Goal: Task Accomplishment & Management: Use online tool/utility

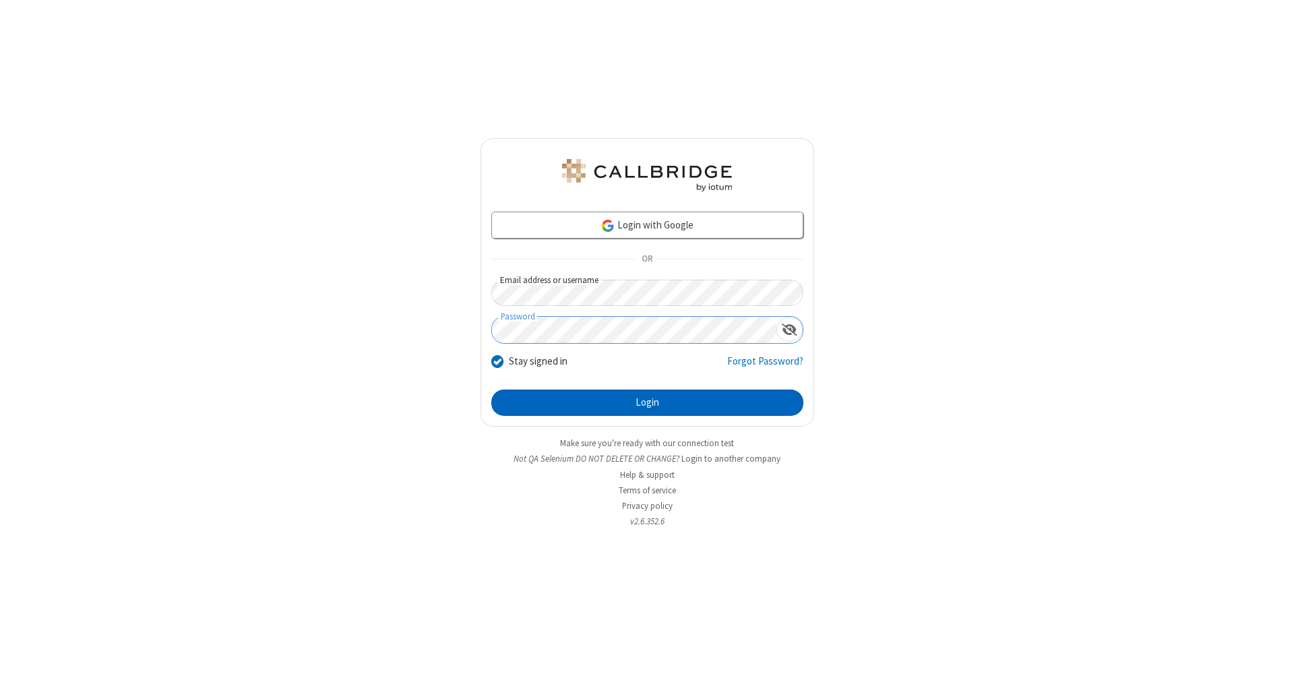
click at [647, 403] on button "Login" at bounding box center [647, 403] width 312 height 27
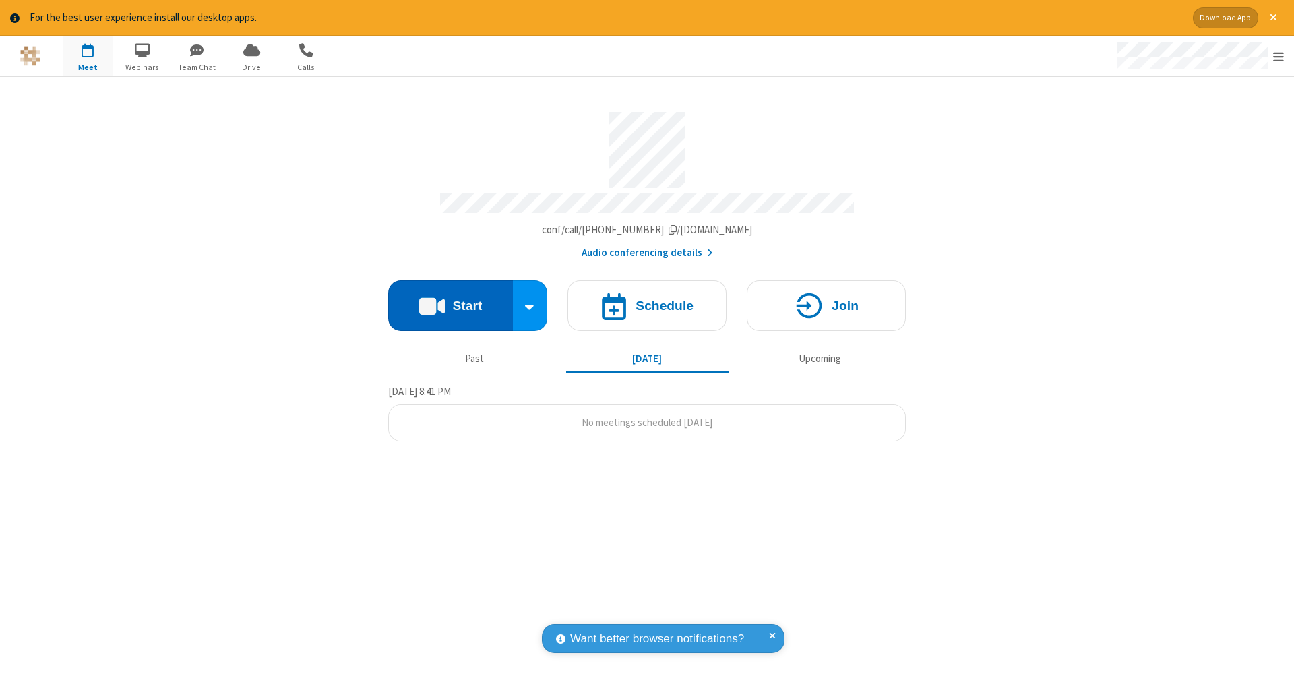
click at [450, 299] on button "Start" at bounding box center [450, 305] width 125 height 51
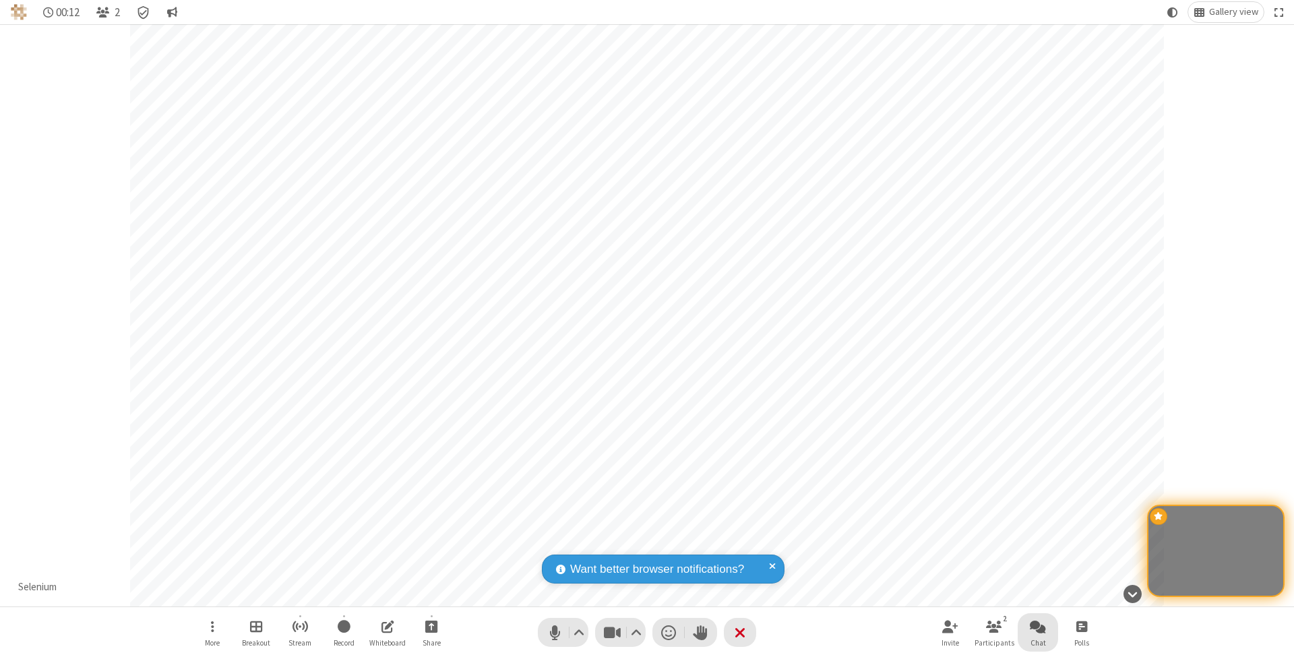
click at [1038, 626] on span "Open chat" at bounding box center [1038, 626] width 16 height 17
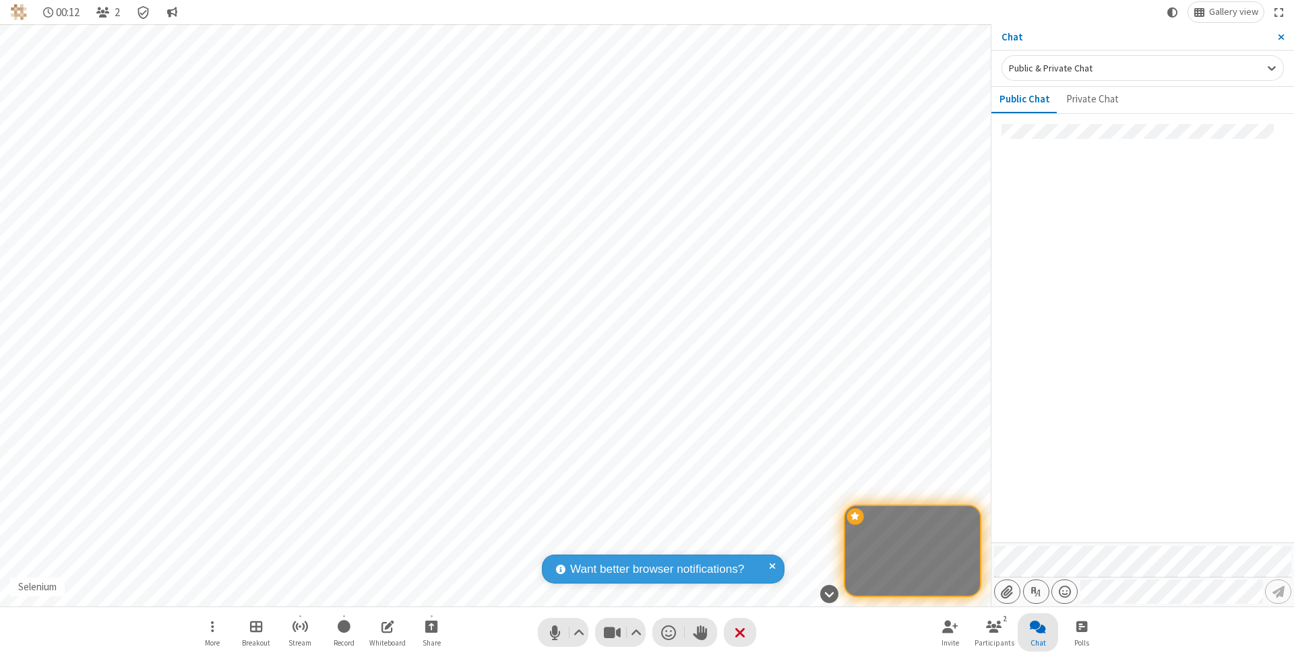
type input "C:\fakepath\doc_test.docx"
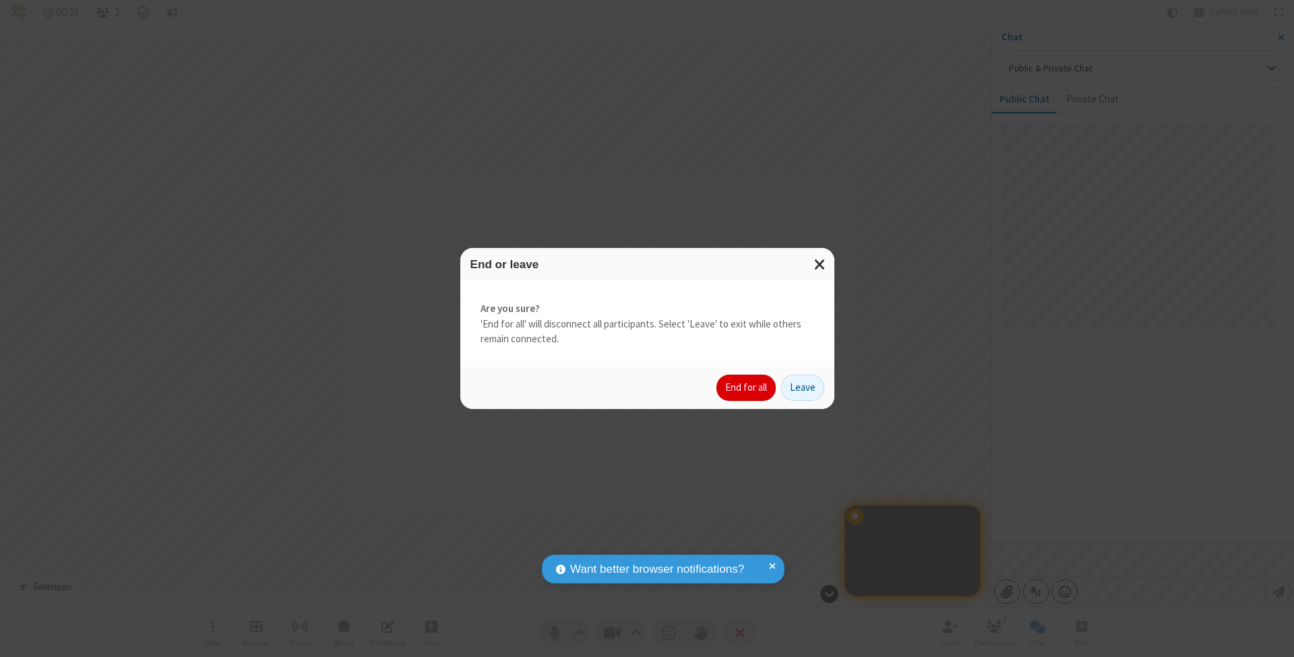
click at [747, 387] on button "End for all" at bounding box center [746, 388] width 59 height 27
